Goal: Task Accomplishment & Management: Manage account settings

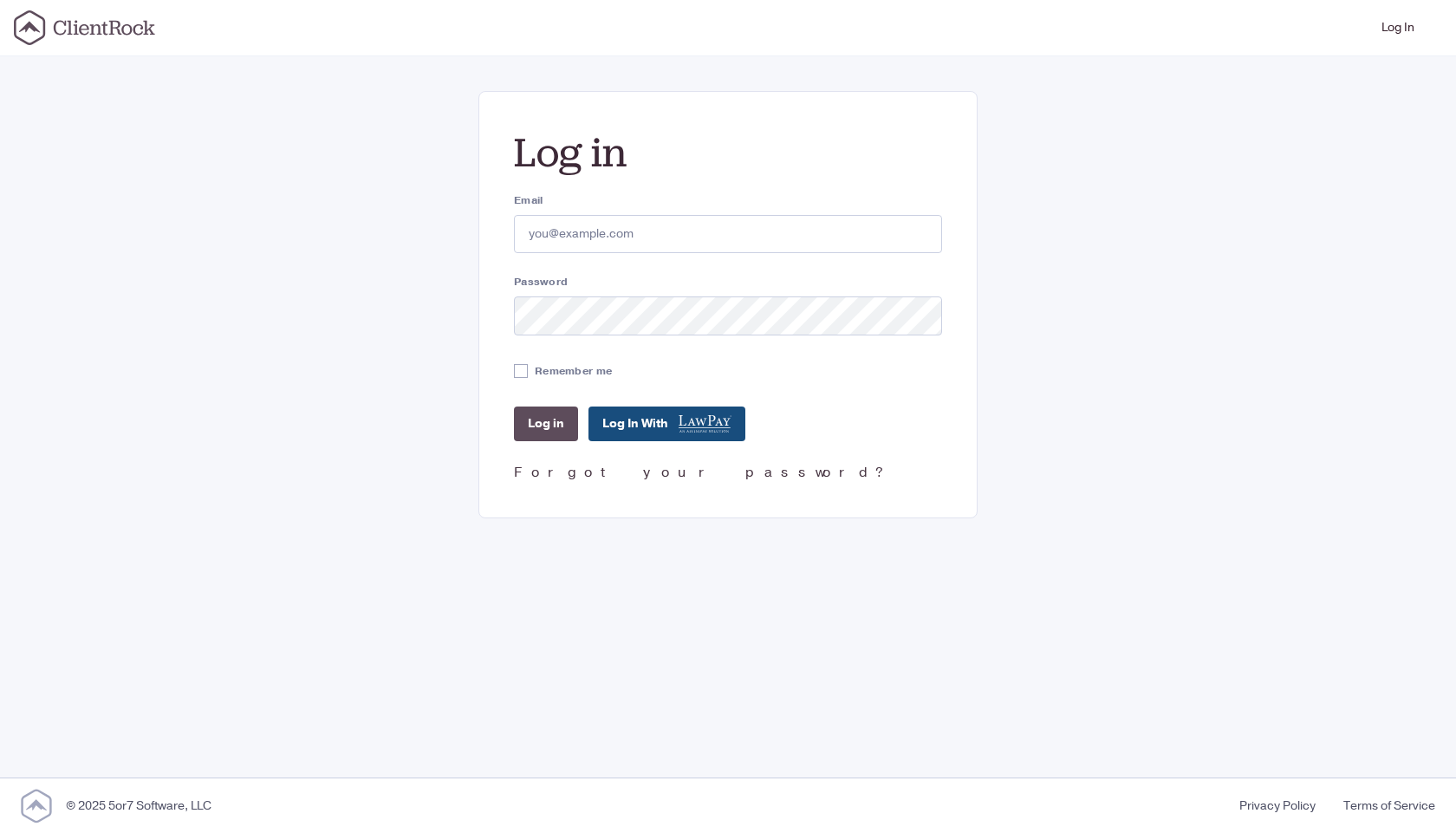
click at [609, 464] on link "Forgot your password?" at bounding box center [701, 472] width 375 height 19
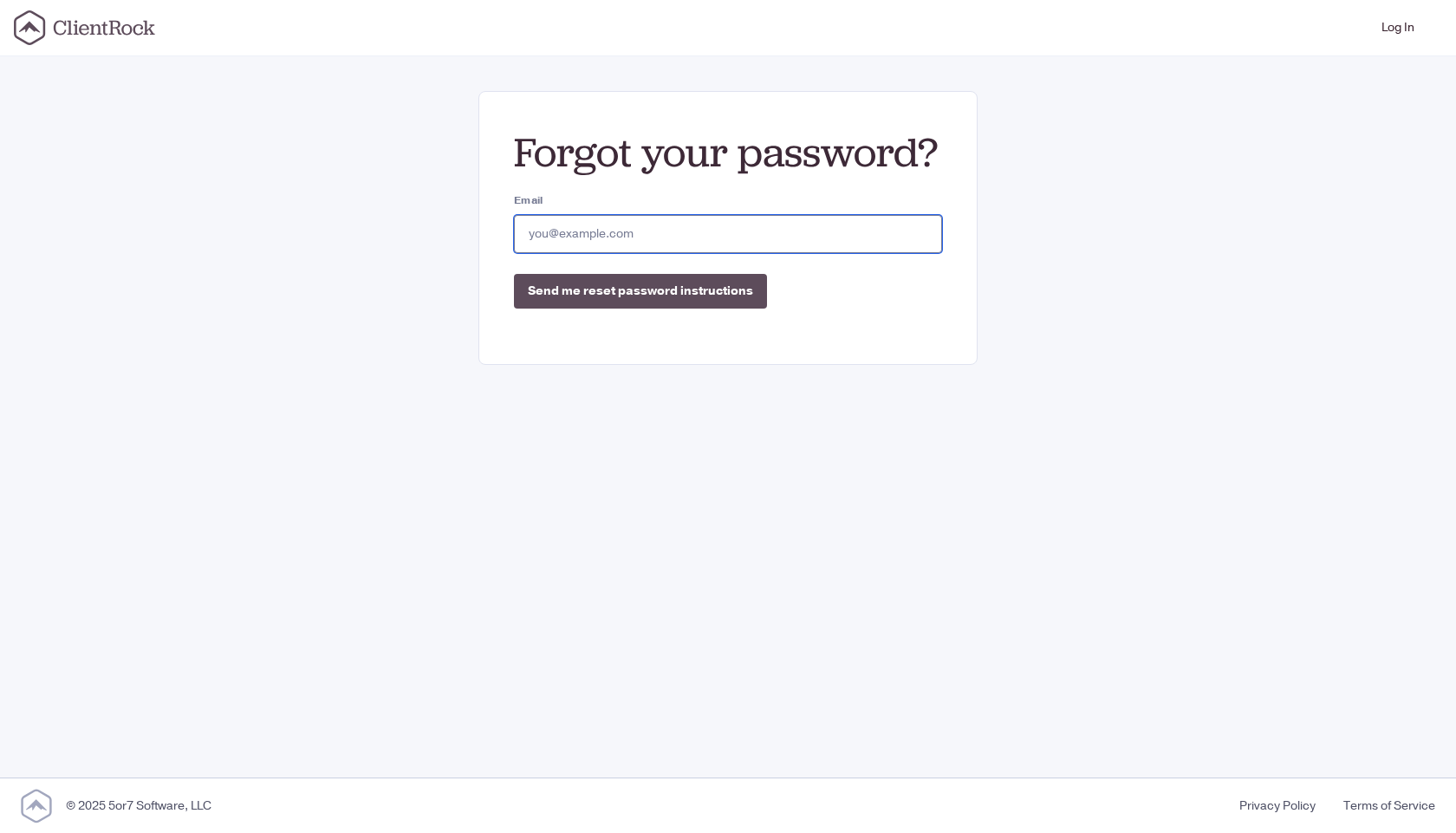
click at [633, 238] on input "Email" at bounding box center [727, 234] width 428 height 38
type input "gopi_maddali@optum.com"
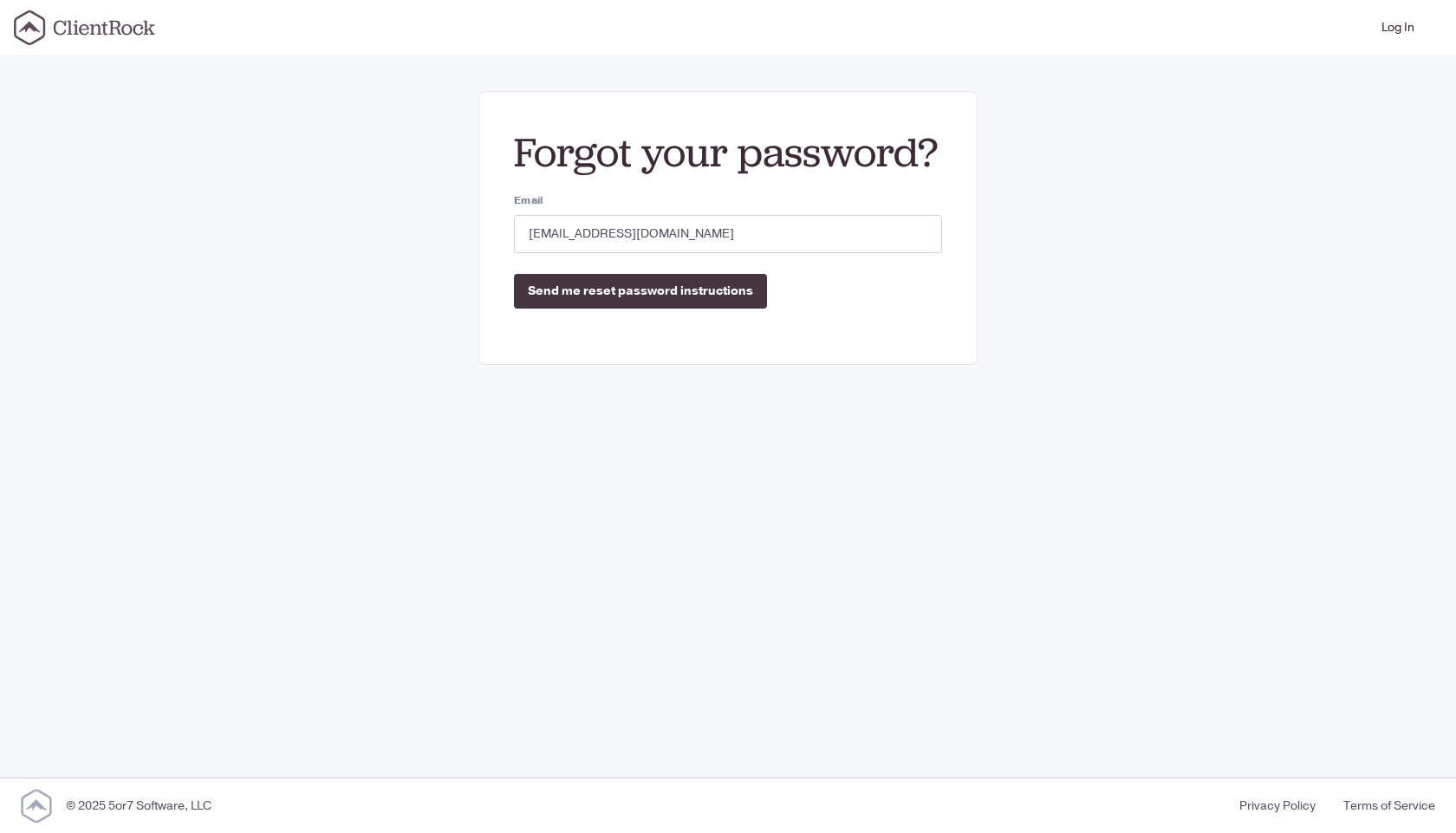
click at [647, 289] on input "Send me reset password instructions" at bounding box center [640, 291] width 253 height 34
